Goal: Find specific page/section: Find specific page/section

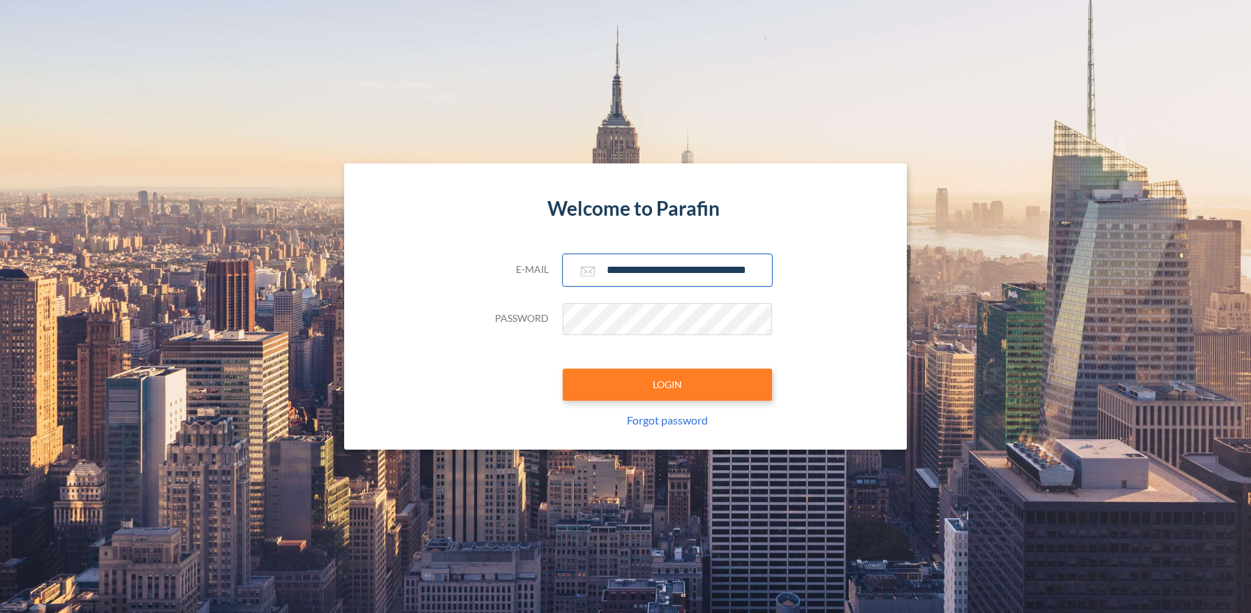
type input "**********"
click at [667, 384] on button "LOGIN" at bounding box center [667, 385] width 209 height 32
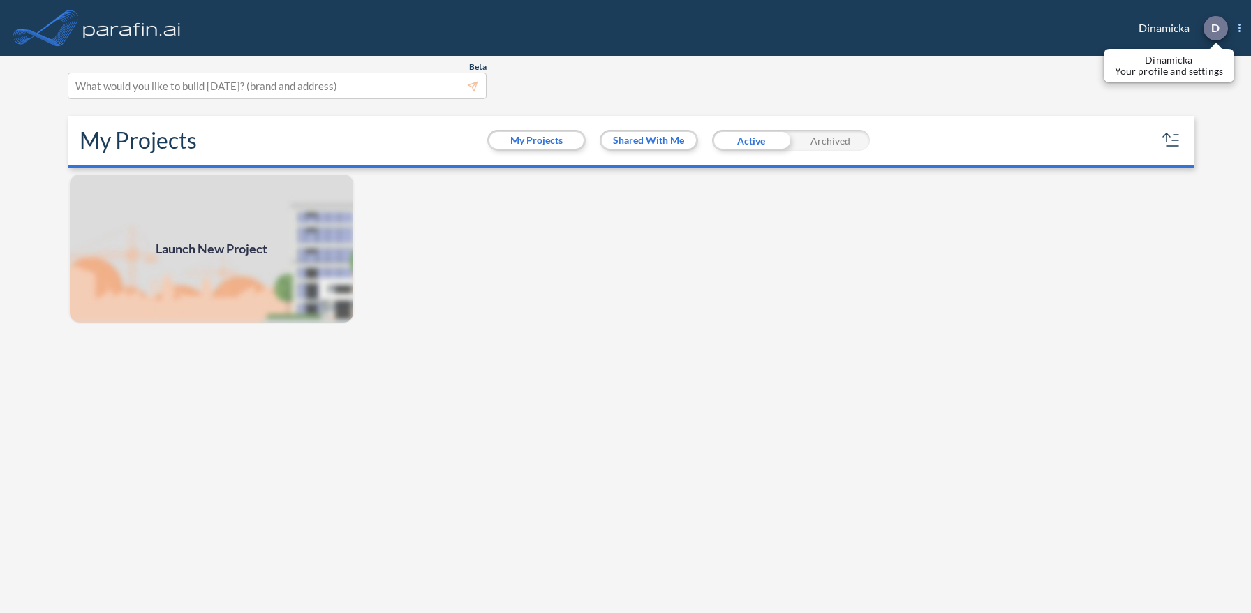
click at [1214, 28] on p "D" at bounding box center [1215, 28] width 8 height 13
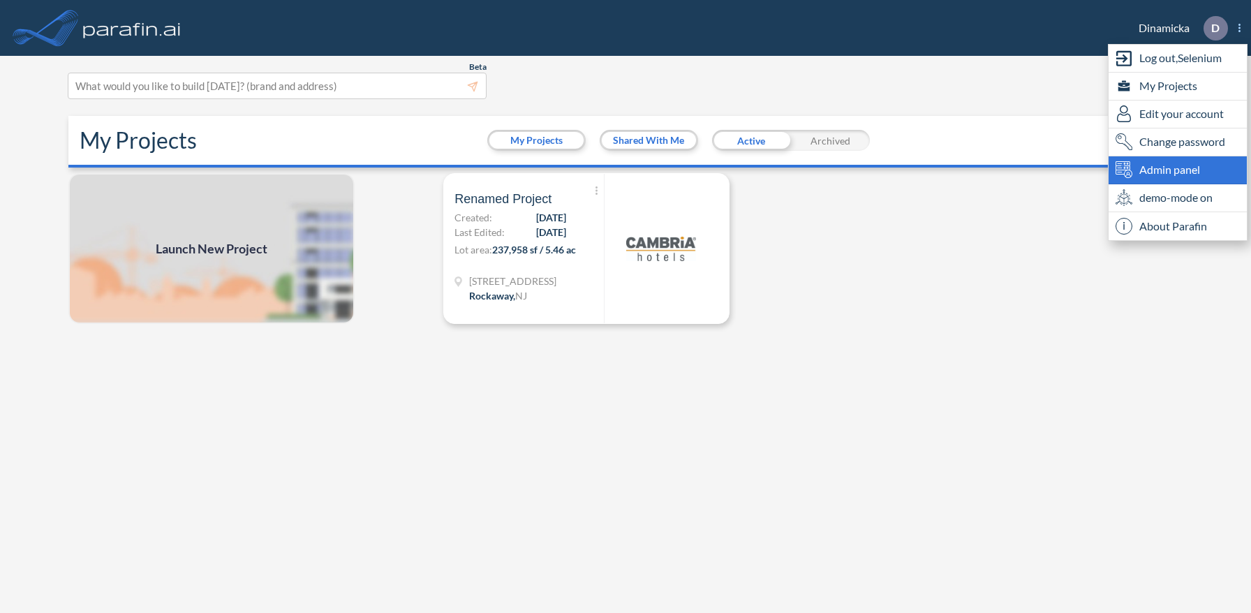
click at [1177, 170] on span "Admin panel" at bounding box center [1169, 169] width 61 height 17
